Goal: Task Accomplishment & Management: Use online tool/utility

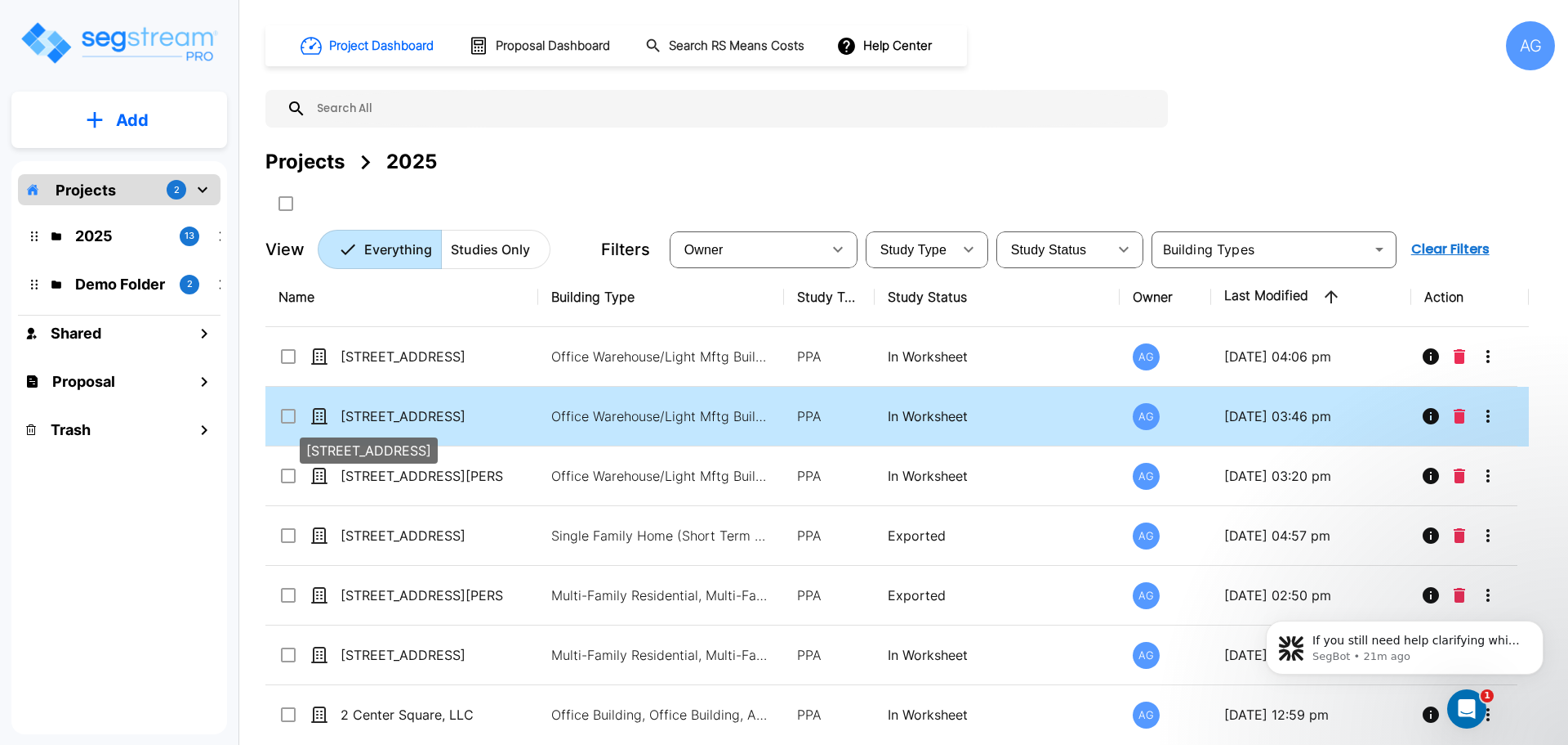
click at [416, 411] on p "[STREET_ADDRESS]" at bounding box center [422, 416] width 163 height 20
checkbox input "true"
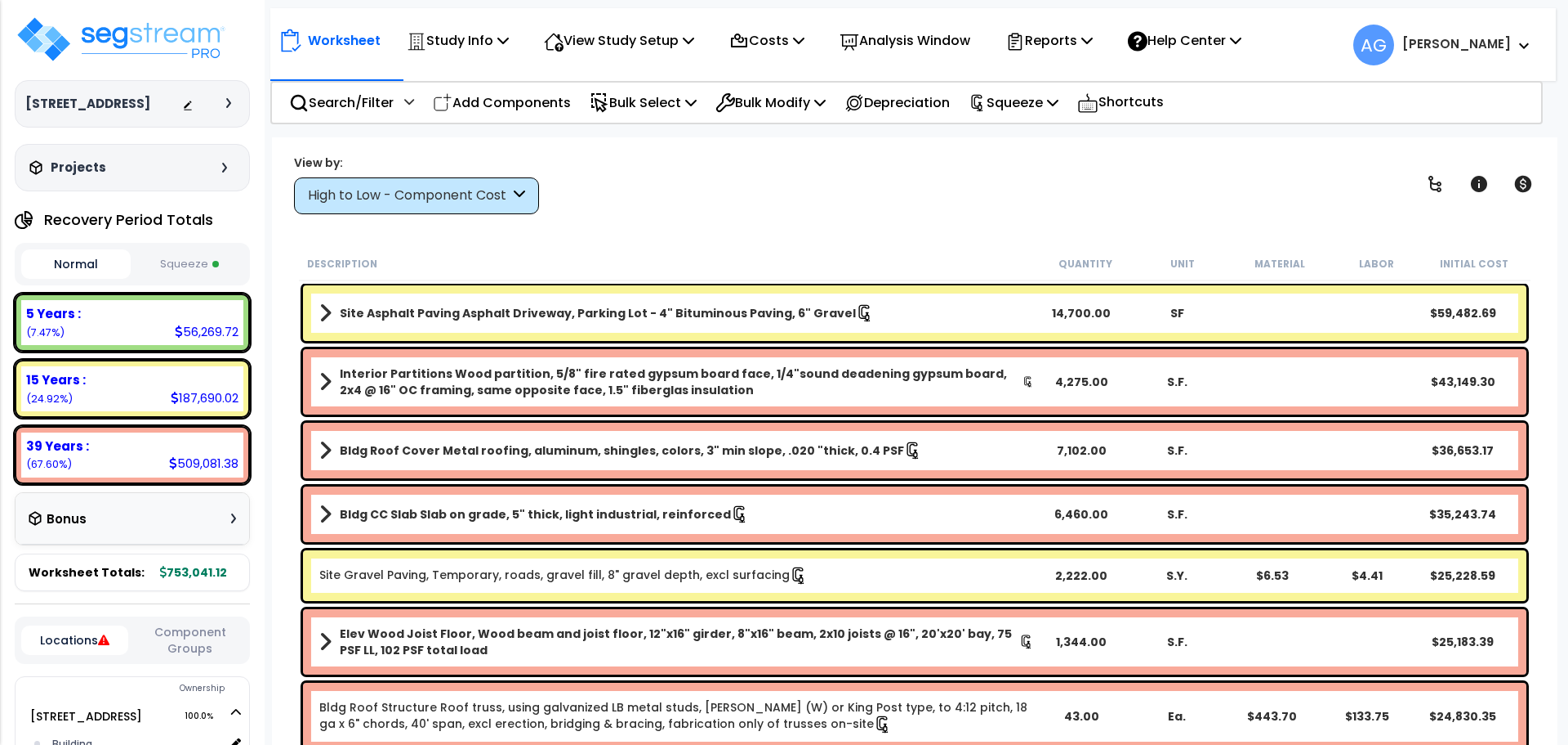
click at [1058, 43] on p "Reports" at bounding box center [1049, 41] width 88 height 22
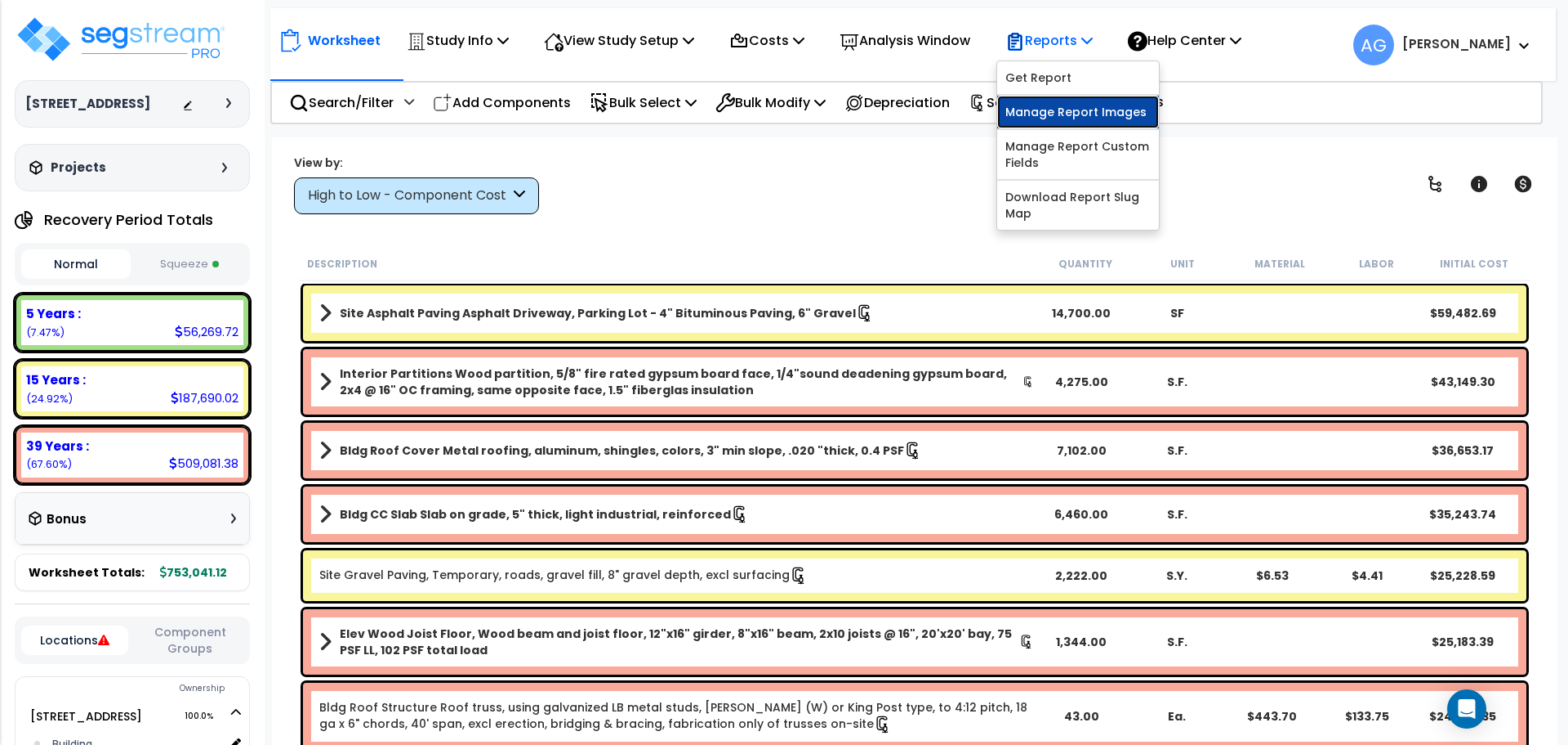
click at [1070, 105] on link "Manage Report Images" at bounding box center [1078, 112] width 161 height 33
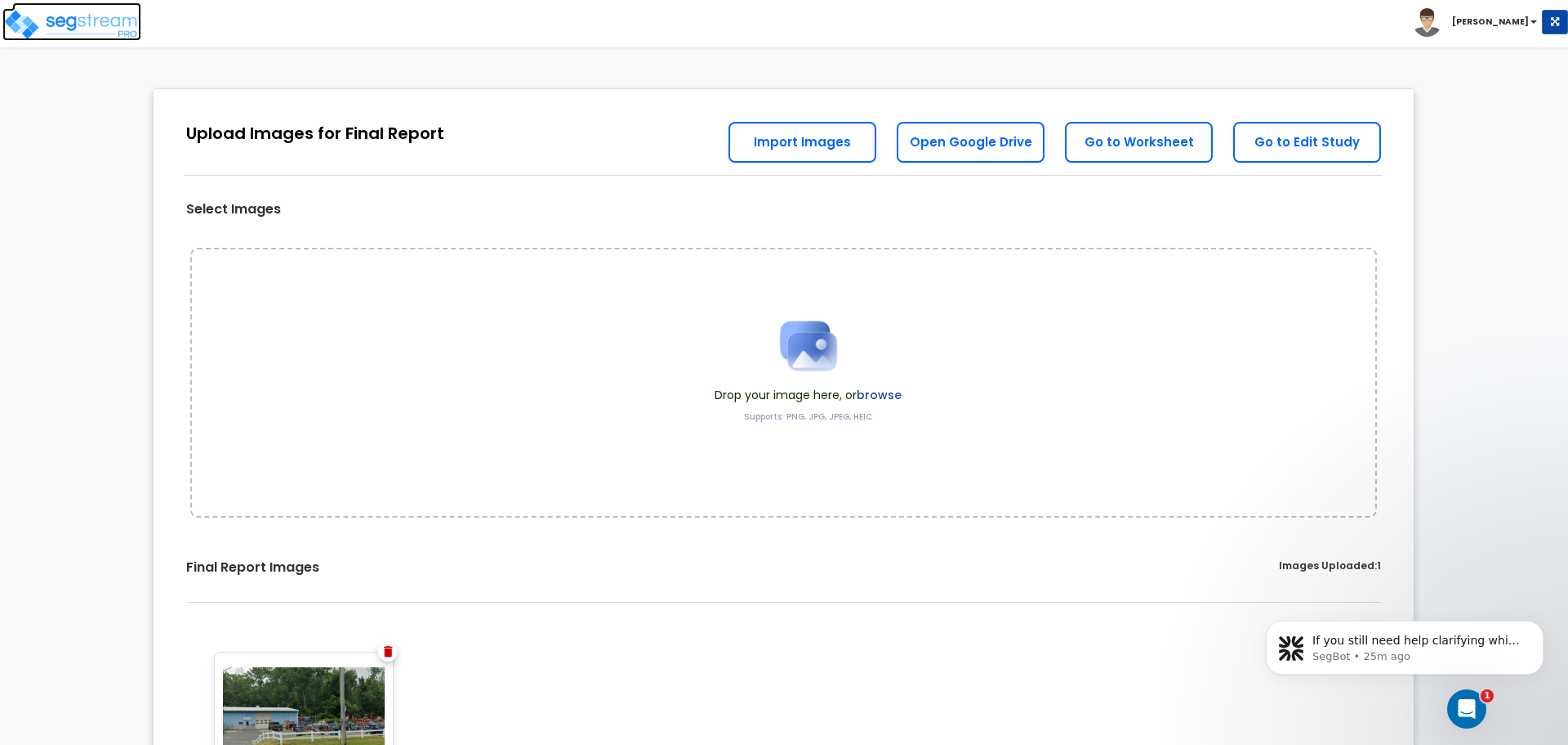
click at [66, 32] on img at bounding box center [71, 24] width 138 height 33
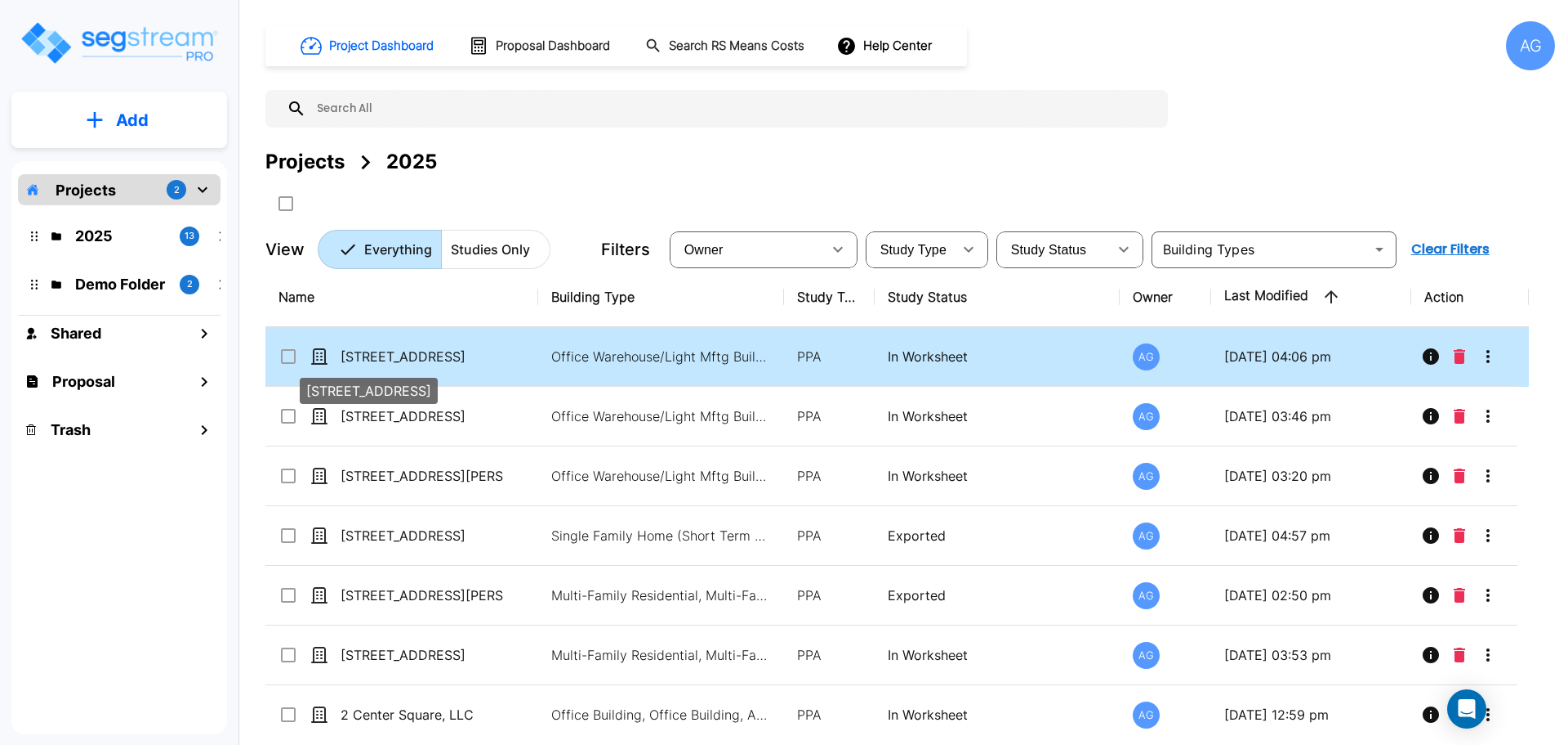
click at [421, 353] on p "[STREET_ADDRESS]" at bounding box center [422, 357] width 163 height 20
checkbox input "true"
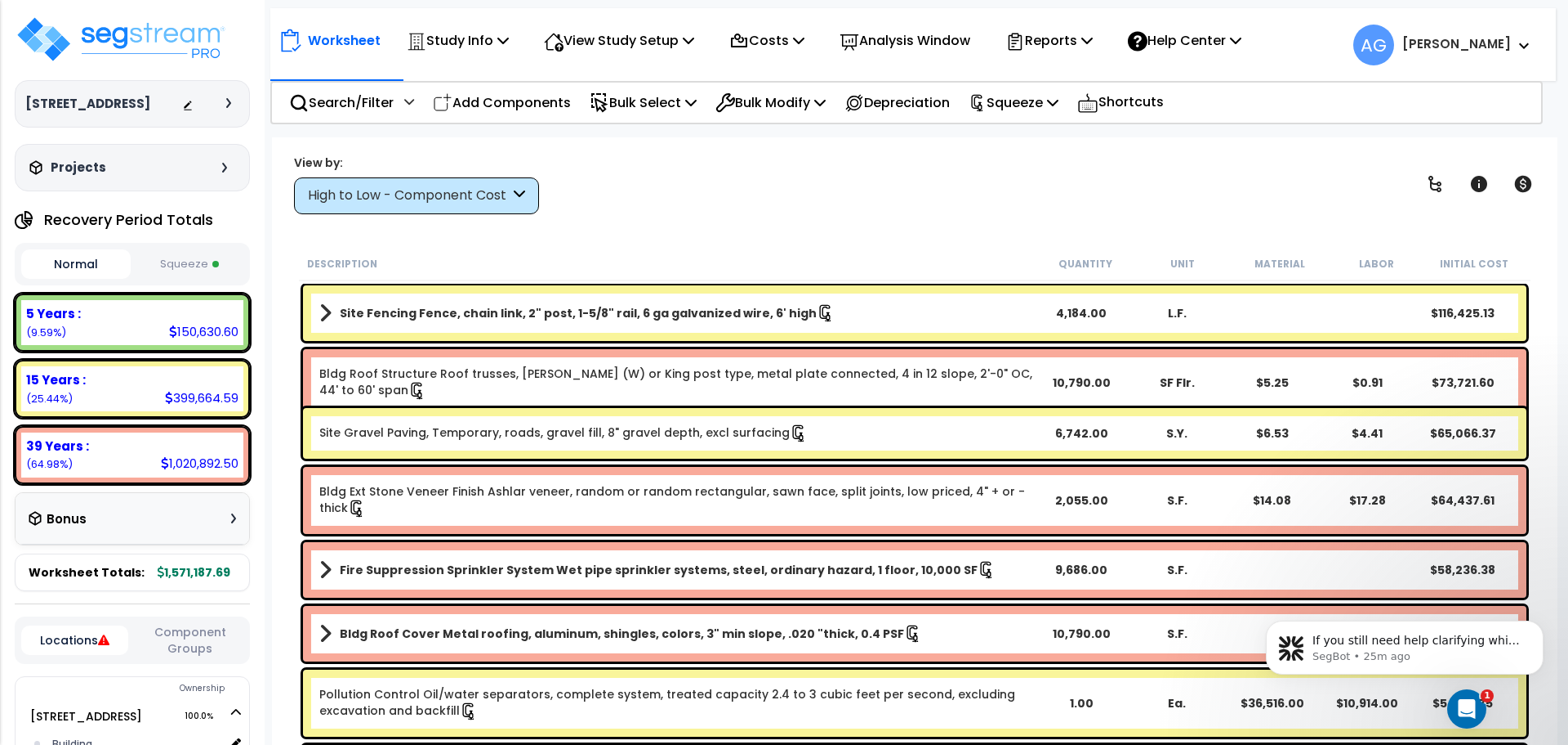
click at [833, 667] on div "Pollution Control Oil/water separators, complete system, treated capacity 2.4 t…" at bounding box center [914, 702] width 1232 height 75
